Goal: Contribute content: Add original content to the website for others to see

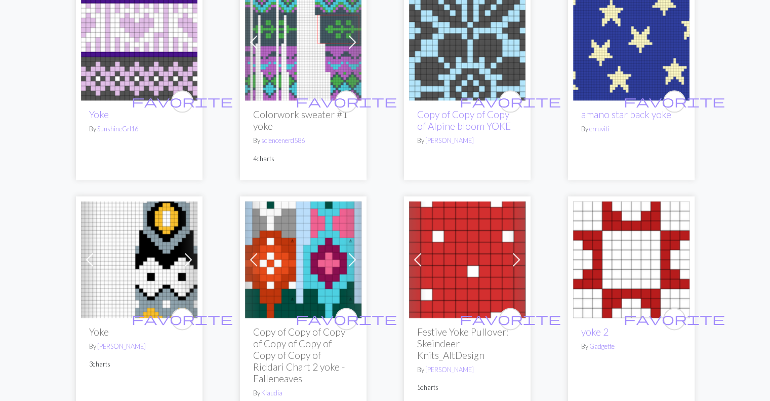
scroll to position [1317, 0]
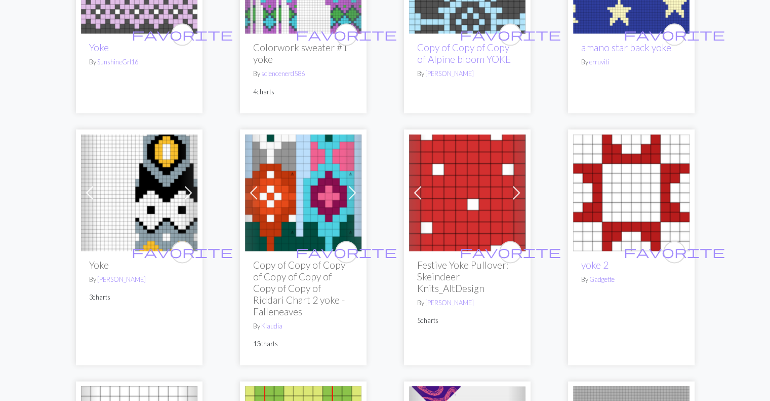
click at [147, 207] on img at bounding box center [139, 192] width 116 height 116
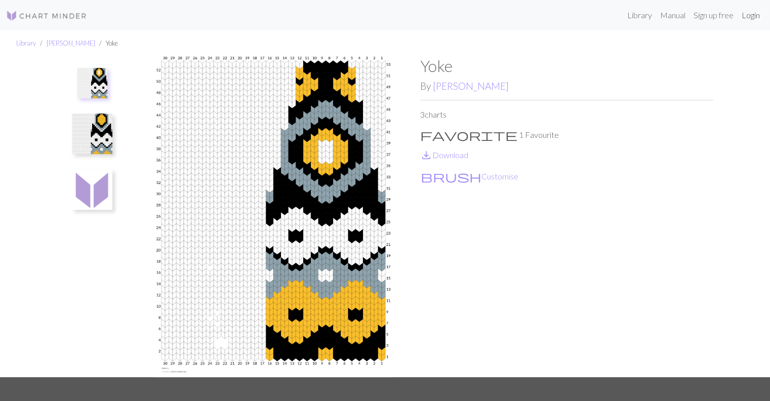
click at [745, 20] on link "Login" at bounding box center [751, 15] width 26 height 20
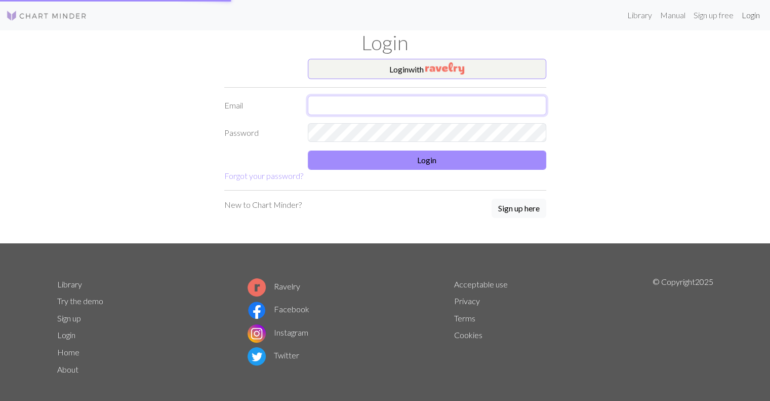
type input "[EMAIL_ADDRESS][DOMAIN_NAME]"
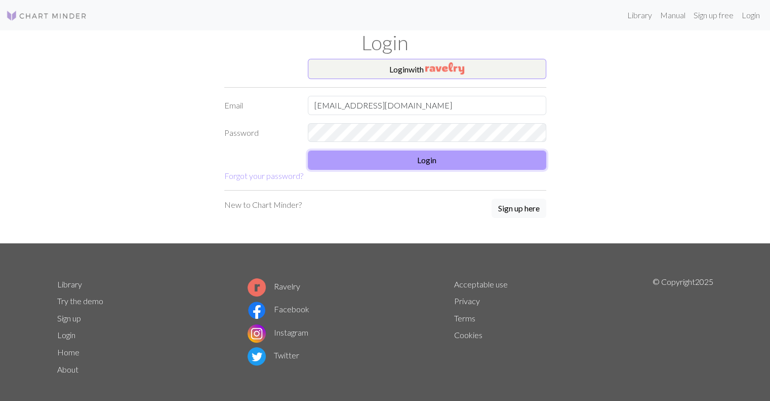
click at [436, 162] on button "Login" at bounding box center [427, 159] width 239 height 19
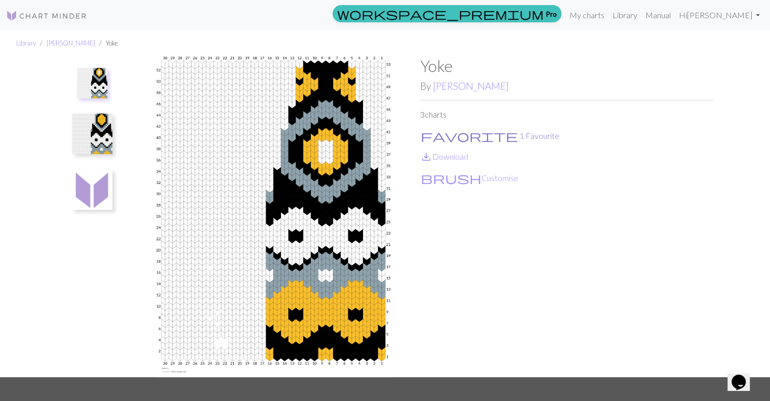
click at [432, 136] on span "favorite" at bounding box center [469, 136] width 97 height 14
click at [436, 133] on button "favorite No favourites" at bounding box center [493, 135] width 147 height 13
click at [609, 19] on link "My charts" at bounding box center [587, 15] width 43 height 20
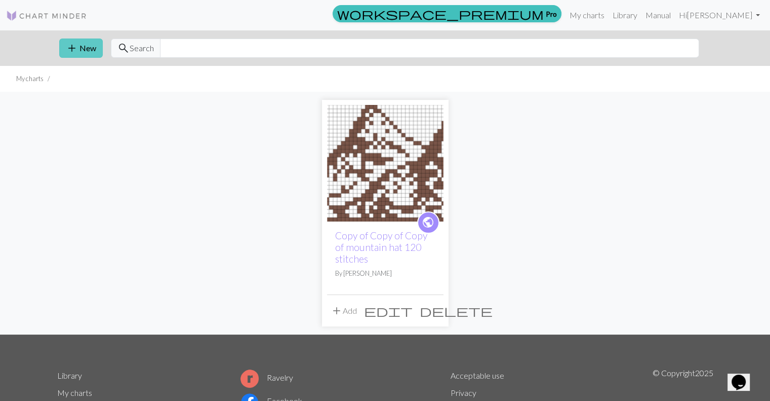
click at [83, 45] on button "add New" at bounding box center [81, 47] width 44 height 19
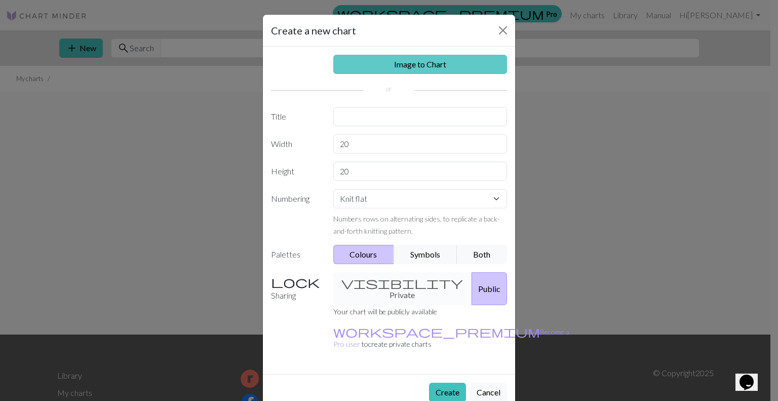
click at [421, 61] on link "Image to Chart" at bounding box center [420, 64] width 174 height 19
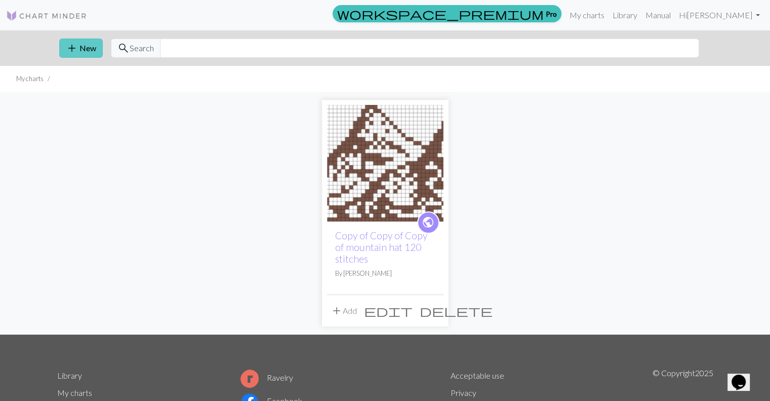
click at [97, 45] on button "add New" at bounding box center [81, 47] width 44 height 19
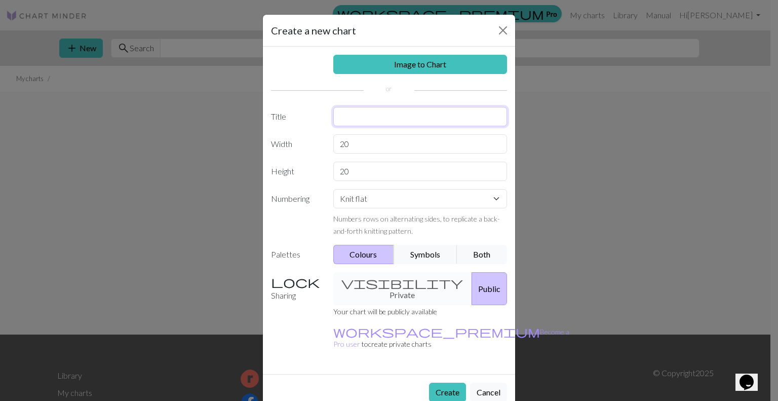
click at [351, 122] on input "text" at bounding box center [420, 116] width 174 height 19
type input "Keflavik"
drag, startPoint x: 352, startPoint y: 149, endPoint x: 305, endPoint y: 145, distance: 46.7
click at [302, 147] on div "Width 20" at bounding box center [389, 143] width 248 height 19
drag, startPoint x: 378, startPoint y: 151, endPoint x: 301, endPoint y: 127, distance: 80.3
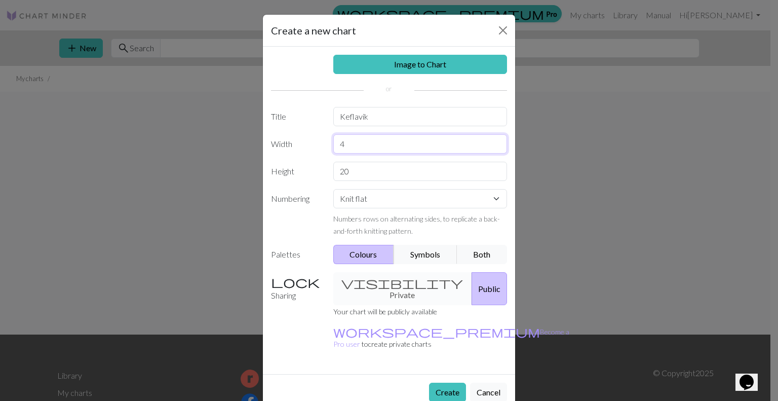
click at [301, 127] on div "Image to Chart Title Keflavik Width 4 Height 20 Numbering Knit flat Knit in the…" at bounding box center [389, 210] width 252 height 327
type input "20"
click at [440, 195] on select "Knit flat Knit in the round Lace knitting Cross stitch" at bounding box center [420, 198] width 174 height 19
select select "round"
click at [333, 189] on select "Knit flat Knit in the round Lace knitting Cross stitch" at bounding box center [420, 198] width 174 height 19
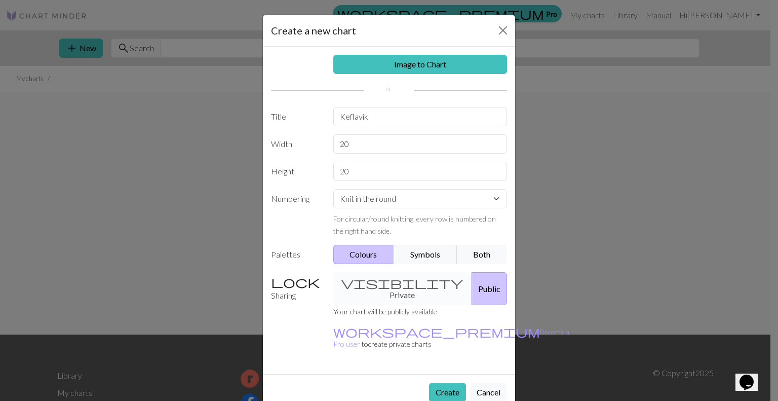
click at [381, 268] on div "Image to Chart Title Keflavik Width 20 Height 20 Numbering Knit flat Knit in th…" at bounding box center [389, 210] width 252 height 327
click at [383, 277] on div "visibility Private Public" at bounding box center [420, 288] width 186 height 33
click at [369, 279] on div "visibility Private Public" at bounding box center [420, 288] width 186 height 33
click at [438, 382] on button "Create" at bounding box center [447, 391] width 37 height 19
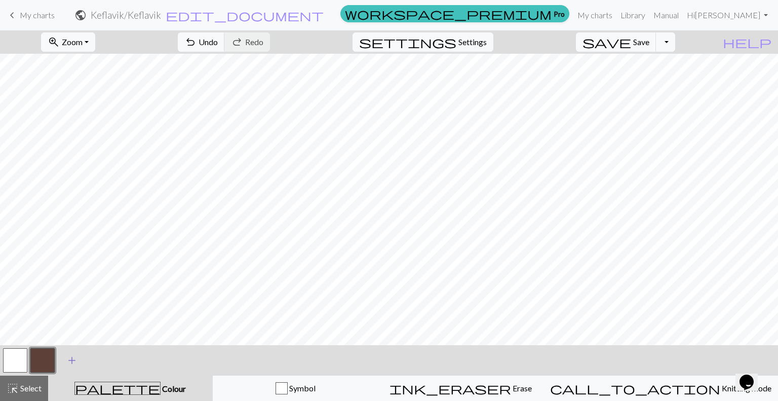
click at [72, 360] on span "add" at bounding box center [72, 360] width 12 height 14
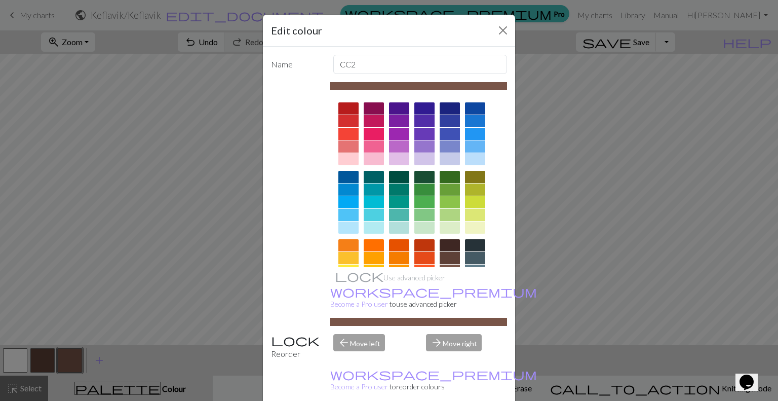
scroll to position [101, 0]
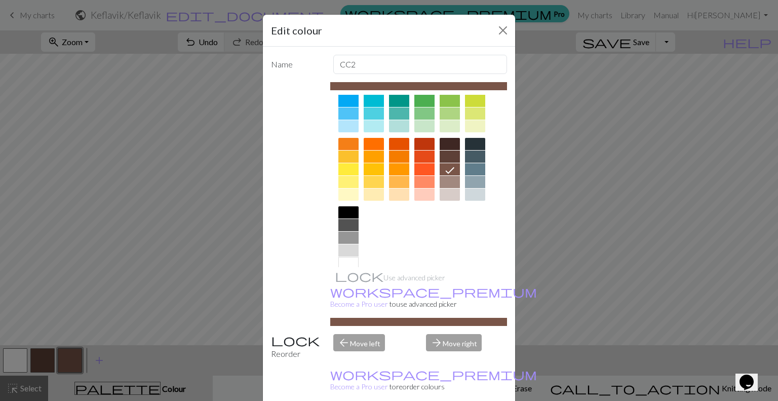
click at [447, 200] on div at bounding box center [450, 194] width 20 height 12
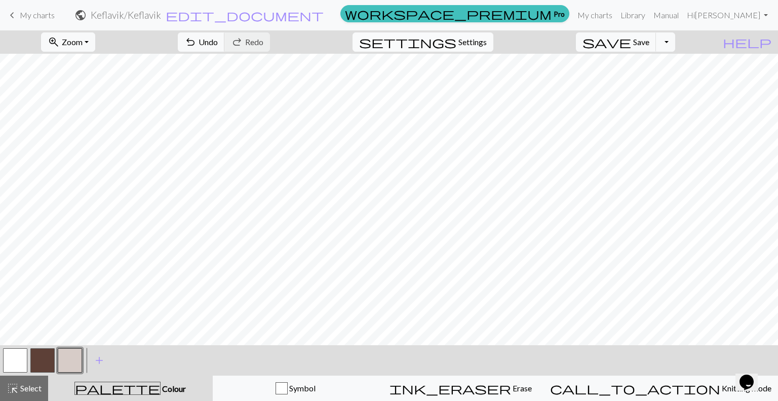
click at [487, 41] on span "Settings" at bounding box center [472, 42] width 28 height 12
select select "aran"
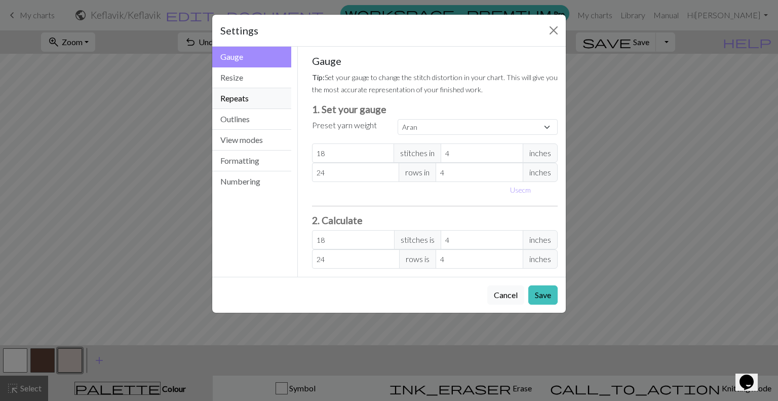
click at [238, 101] on button "Repeats" at bounding box center [251, 98] width 79 height 21
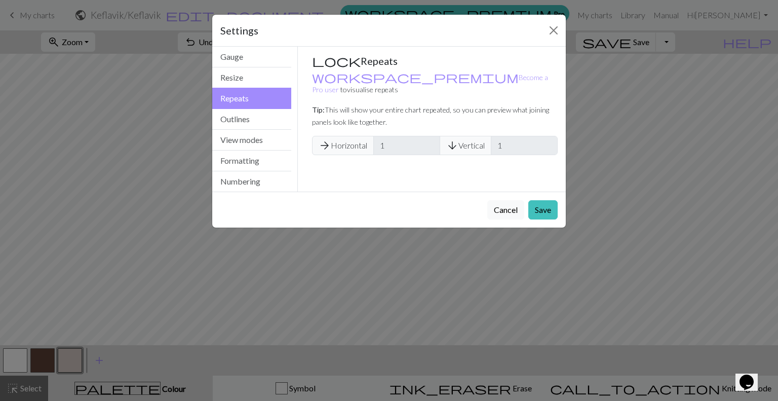
click at [357, 136] on div "arrow_forward Horizontal 1 arrow_downward Vertical 1" at bounding box center [435, 145] width 246 height 19
click at [352, 76] on link "workspace_premium Become a Pro user" at bounding box center [430, 83] width 236 height 21
